Goal: Information Seeking & Learning: Learn about a topic

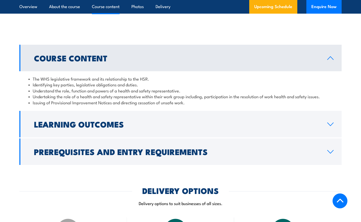
scroll to position [507, 0]
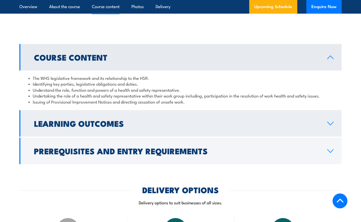
click at [136, 127] on h2 "Learning Outcomes" at bounding box center [177, 122] width 286 height 7
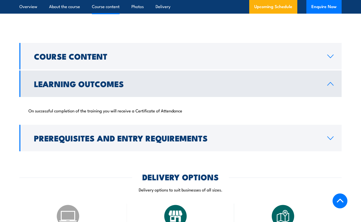
scroll to position [509, 0]
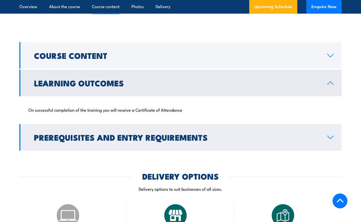
click at [148, 138] on h2 "Prerequisites and Entry Requirements" at bounding box center [177, 136] width 286 height 7
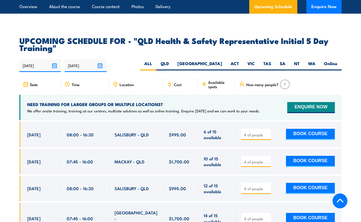
scroll to position [1119, 0]
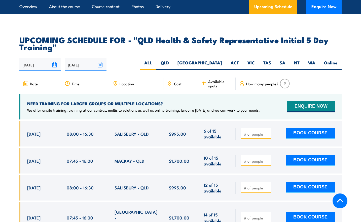
click at [250, 132] on input "number" at bounding box center [256, 133] width 25 height 5
click at [267, 131] on input "1" at bounding box center [256, 133] width 25 height 5
click at [267, 131] on input "2" at bounding box center [256, 133] width 25 height 5
type input "3"
click at [267, 131] on input "3" at bounding box center [256, 133] width 25 height 5
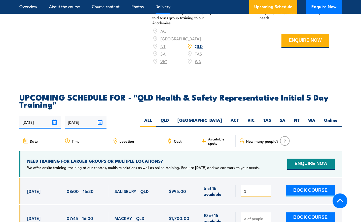
scroll to position [1060, 0]
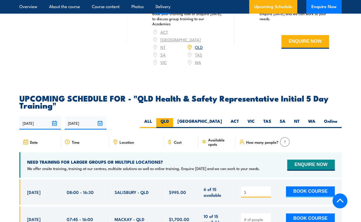
click at [173, 119] on label "QLD" at bounding box center [164, 123] width 17 height 10
click at [172, 119] on input "QLD" at bounding box center [170, 119] width 3 height 3
radio input "true"
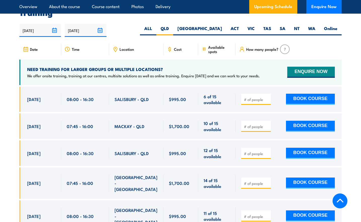
scroll to position [893, 0]
click at [269, 50] on div "How many people?" at bounding box center [289, 49] width 106 height 12
click at [282, 48] on img at bounding box center [285, 49] width 10 height 10
click at [177, 47] on span "Cost" at bounding box center [178, 49] width 8 height 4
click at [220, 27] on label "[GEOGRAPHIC_DATA]" at bounding box center [199, 30] width 53 height 10
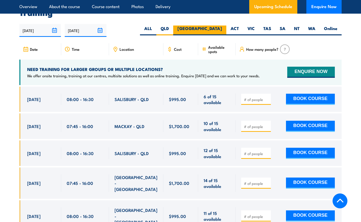
click at [222, 27] on input "[GEOGRAPHIC_DATA]" at bounding box center [223, 26] width 3 height 3
radio input "true"
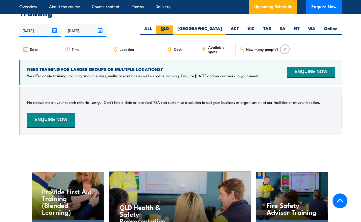
click at [173, 26] on label "QLD" at bounding box center [164, 30] width 17 height 10
click at [172, 26] on input "QLD" at bounding box center [170, 26] width 3 height 3
radio input "true"
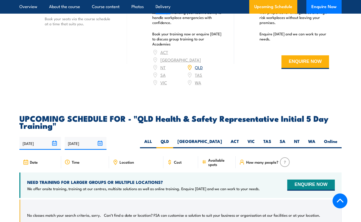
scroll to position [777, 0]
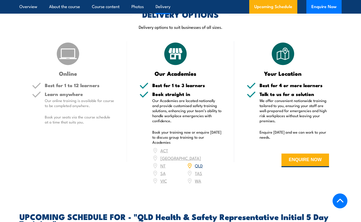
scroll to position [681, 0]
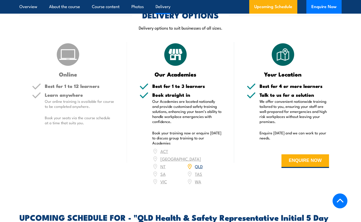
click at [64, 64] on img at bounding box center [67, 54] width 25 height 25
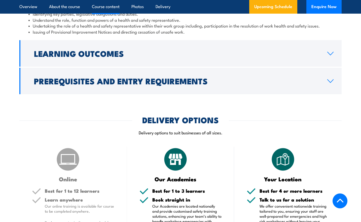
scroll to position [577, 0]
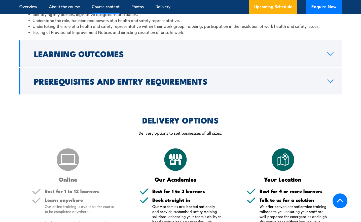
click at [172, 73] on div "Course Content The WHS legislative framework and its relationship to the HSR. I…" at bounding box center [180, 34] width 323 height 120
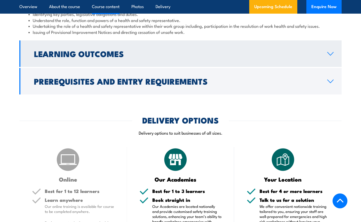
click at [328, 56] on icon at bounding box center [330, 54] width 7 height 4
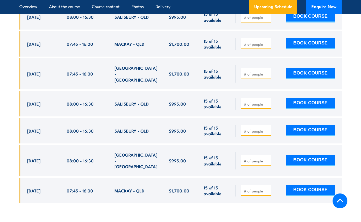
scroll to position [1198, 0]
